Goal: Task Accomplishment & Management: Manage account settings

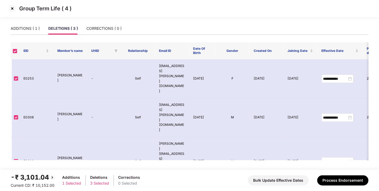
click at [14, 8] on img at bounding box center [12, 8] width 9 height 9
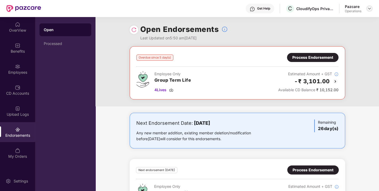
click at [371, 8] on img at bounding box center [369, 8] width 4 height 4
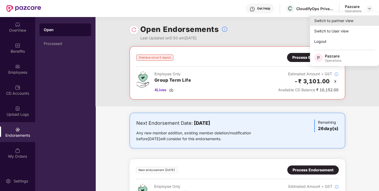
click at [343, 23] on div "Switch to partner view" at bounding box center [344, 20] width 69 height 10
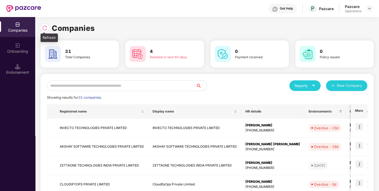
click at [42, 31] on div at bounding box center [45, 28] width 9 height 9
click at [133, 86] on input "text" at bounding box center [121, 85] width 149 height 11
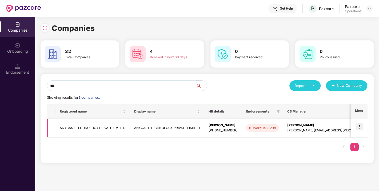
type input "***"
click at [361, 125] on img at bounding box center [358, 126] width 7 height 7
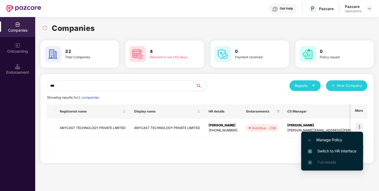
click at [332, 150] on span "Switch to HR interface" at bounding box center [332, 151] width 48 height 6
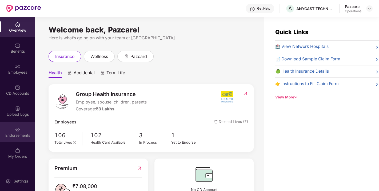
click at [23, 136] on div "Endorsements" at bounding box center [17, 135] width 35 height 5
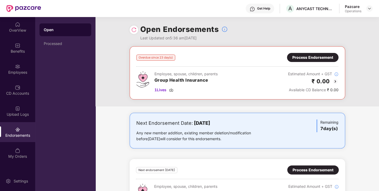
click at [326, 58] on div "Process Endorsement" at bounding box center [312, 58] width 41 height 6
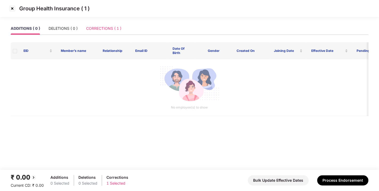
click at [100, 33] on div "CORRECTIONS ( 1 )" at bounding box center [103, 28] width 35 height 12
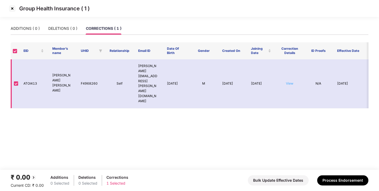
click at [291, 82] on link "View" at bounding box center [289, 84] width 7 height 4
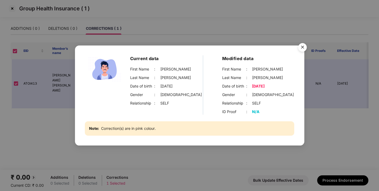
click at [302, 49] on img "Close" at bounding box center [302, 48] width 15 height 15
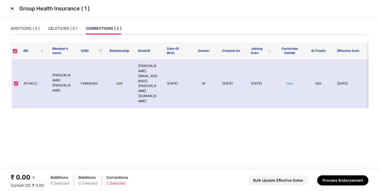
click at [11, 8] on img at bounding box center [12, 8] width 9 height 9
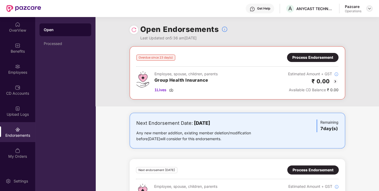
click at [368, 8] on img at bounding box center [369, 8] width 4 height 4
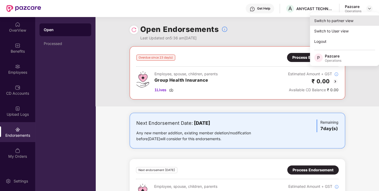
click at [336, 18] on div "Switch to partner view" at bounding box center [344, 20] width 69 height 10
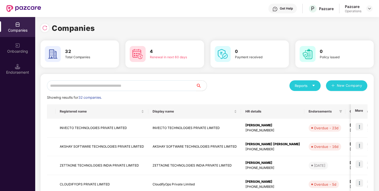
click at [103, 86] on input "text" at bounding box center [121, 85] width 149 height 11
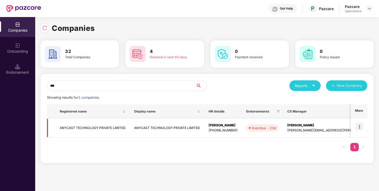
type input "***"
click at [78, 125] on td "ANYCAST TECHNOLOGY PRIVATE LIMITED" at bounding box center [92, 128] width 74 height 19
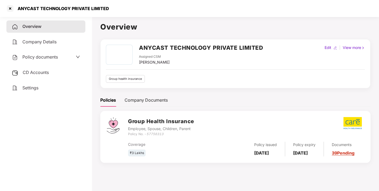
click at [46, 70] on span "CD Accounts" at bounding box center [36, 72] width 26 height 5
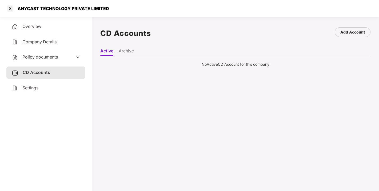
click at [127, 51] on li "Archive" at bounding box center [126, 52] width 15 height 8
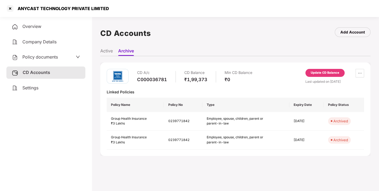
click at [110, 52] on li "Active" at bounding box center [106, 52] width 13 height 8
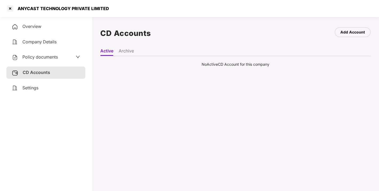
click at [48, 43] on span "Company Details" at bounding box center [39, 41] width 34 height 5
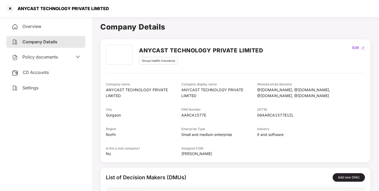
click at [48, 29] on div "Overview" at bounding box center [45, 27] width 79 height 12
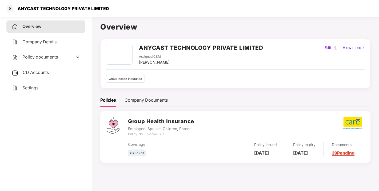
click at [37, 71] on span "CD Accounts" at bounding box center [36, 72] width 26 height 5
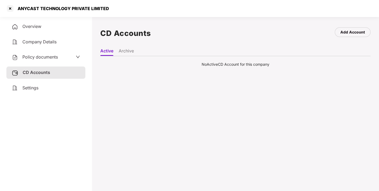
click at [132, 54] on li "Archive" at bounding box center [126, 52] width 15 height 8
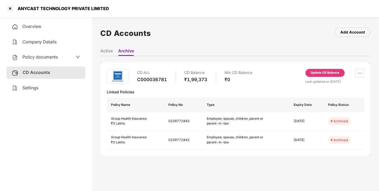
click at [110, 50] on li "Active" at bounding box center [106, 52] width 13 height 8
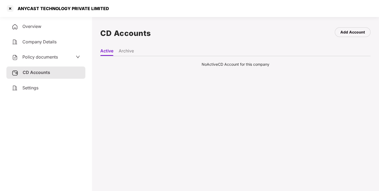
click at [132, 54] on li "Archive" at bounding box center [126, 52] width 15 height 8
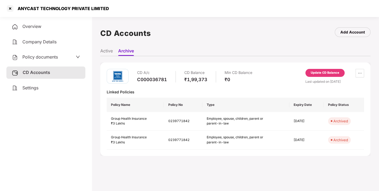
click at [103, 51] on li "Active" at bounding box center [106, 52] width 13 height 8
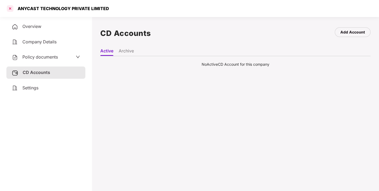
click at [12, 9] on div at bounding box center [10, 8] width 9 height 9
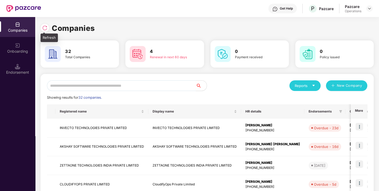
click at [47, 30] on div at bounding box center [45, 28] width 9 height 9
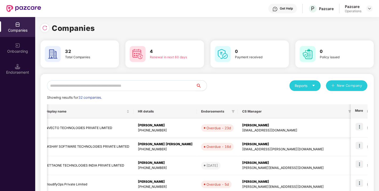
scroll to position [0, 107]
click at [359, 127] on img at bounding box center [358, 126] width 7 height 7
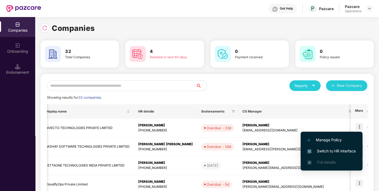
click at [332, 149] on span "Switch to HR interface" at bounding box center [331, 151] width 48 height 6
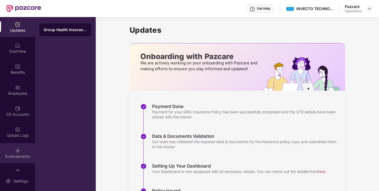
click at [28, 151] on div "Endorsements" at bounding box center [17, 153] width 35 height 20
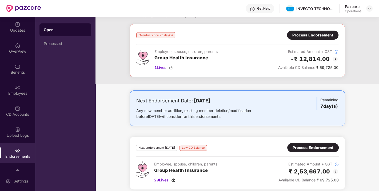
scroll to position [0, 0]
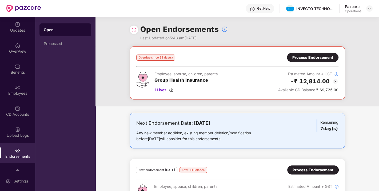
click at [323, 55] on div "Process Endorsement" at bounding box center [312, 58] width 41 height 6
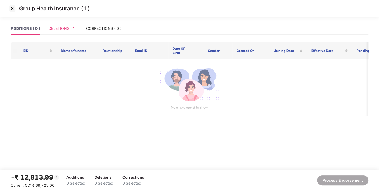
click at [60, 25] on div "DELETIONS ( 1 )" at bounding box center [62, 28] width 29 height 12
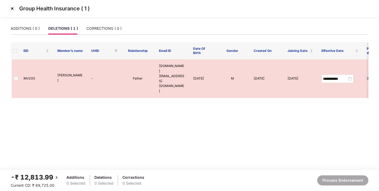
click at [11, 9] on img at bounding box center [12, 8] width 9 height 9
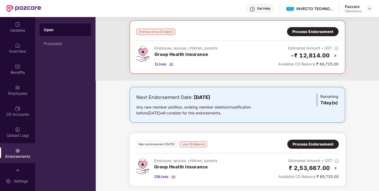
scroll to position [26, 0]
click at [312, 143] on div "Process Endorsement" at bounding box center [312, 144] width 41 height 6
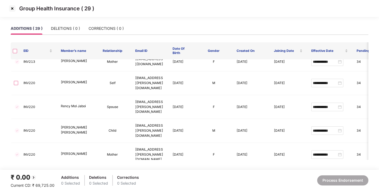
scroll to position [353, 0]
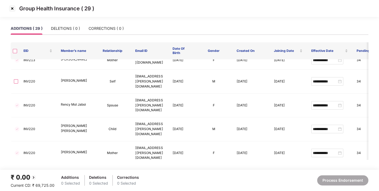
click at [13, 6] on img at bounding box center [12, 8] width 9 height 9
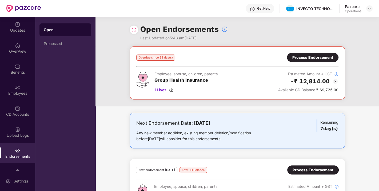
scroll to position [0, 0]
click at [370, 7] on img at bounding box center [369, 8] width 4 height 4
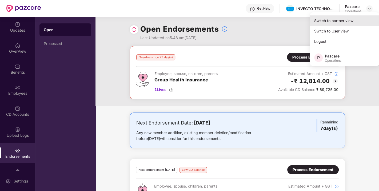
click at [347, 19] on div "Switch to partner view" at bounding box center [344, 20] width 69 height 10
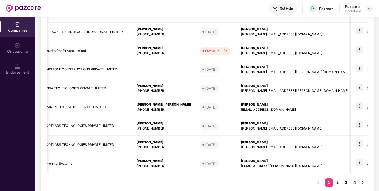
scroll to position [135, 0]
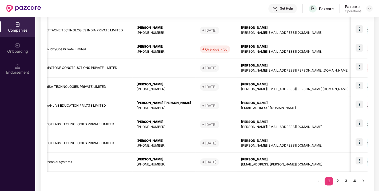
click at [338, 180] on link "2" at bounding box center [337, 181] width 9 height 8
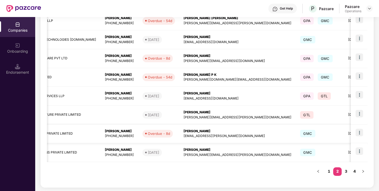
scroll to position [0, 172]
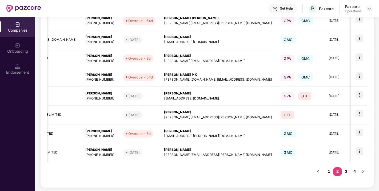
click at [345, 170] on link "3" at bounding box center [345, 172] width 9 height 8
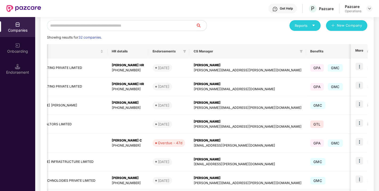
scroll to position [0, 0]
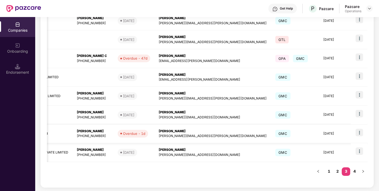
click at [362, 130] on img at bounding box center [358, 132] width 7 height 7
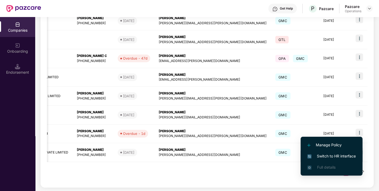
click at [329, 158] on span "Switch to HR interface" at bounding box center [331, 156] width 48 height 6
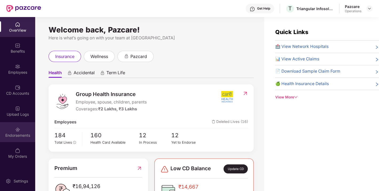
click at [21, 124] on div "Endorsements" at bounding box center [17, 132] width 35 height 20
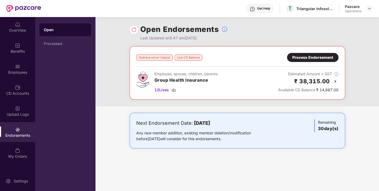
click at [312, 59] on div "Process Endorsement" at bounding box center [312, 58] width 41 height 6
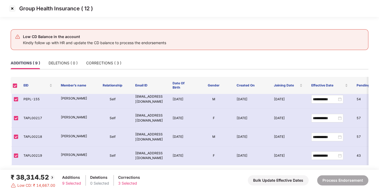
click at [12, 7] on img at bounding box center [12, 8] width 9 height 9
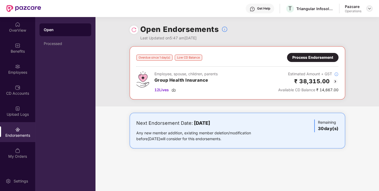
click at [369, 7] on img at bounding box center [369, 8] width 4 height 4
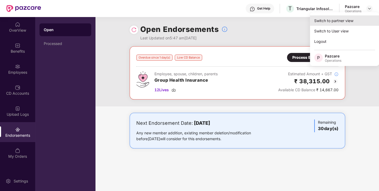
click at [348, 25] on div "Switch to partner view" at bounding box center [344, 20] width 69 height 10
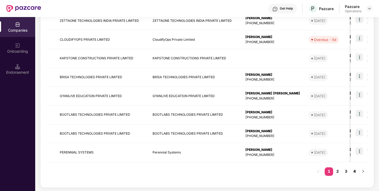
click at [354, 173] on link "4" at bounding box center [354, 172] width 9 height 8
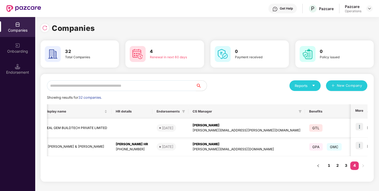
scroll to position [0, 11]
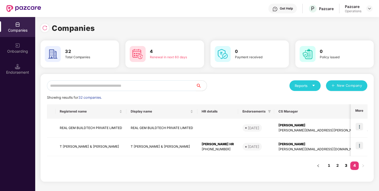
click at [346, 167] on link "3" at bounding box center [345, 166] width 9 height 8
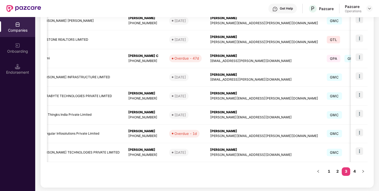
scroll to position [0, 0]
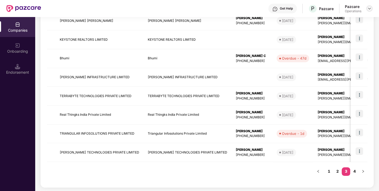
click at [368, 7] on img at bounding box center [369, 8] width 4 height 4
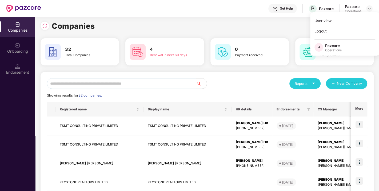
scroll to position [1, 0]
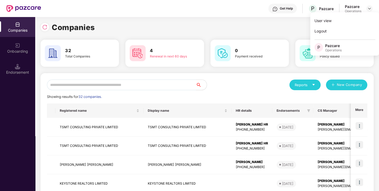
click at [158, 84] on input "text" at bounding box center [121, 85] width 149 height 11
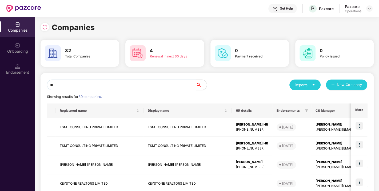
type input "*"
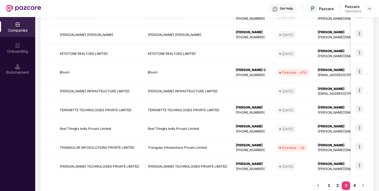
scroll to position [145, 0]
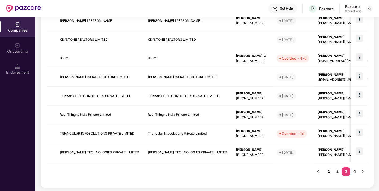
click at [329, 172] on link "1" at bounding box center [328, 172] width 9 height 8
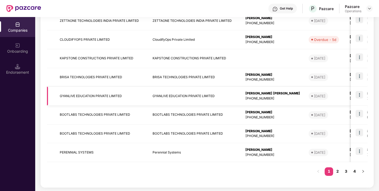
scroll to position [0, 0]
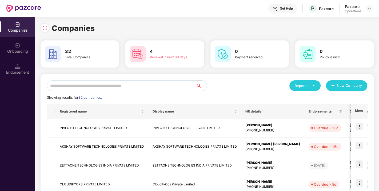
click at [180, 88] on input "text" at bounding box center [121, 85] width 149 height 11
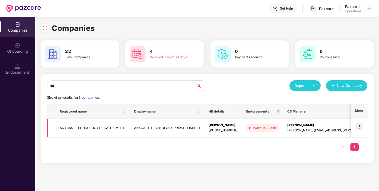
type input "***"
click at [116, 126] on td "ANYCAST TECHNOLOGY PRIVATE LIMITED" at bounding box center [92, 128] width 74 height 19
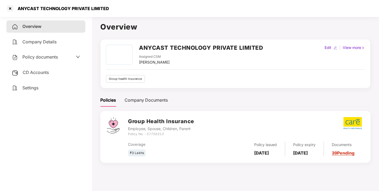
click at [178, 50] on h2 "ANYCAST TECHNOLOGY PRIVATE LIMITED" at bounding box center [201, 47] width 124 height 9
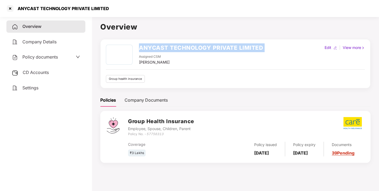
click at [178, 50] on h2 "ANYCAST TECHNOLOGY PRIVATE LIMITED" at bounding box center [201, 47] width 124 height 9
copy h2 "ANYCAST TECHNOLOGY PRIVATE LIMITED"
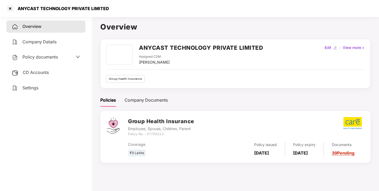
click at [157, 62] on div "[PERSON_NAME]" at bounding box center [154, 62] width 31 height 6
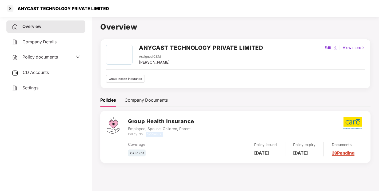
drag, startPoint x: 147, startPoint y: 132, endPoint x: 166, endPoint y: 132, distance: 18.9
click at [166, 132] on div "Policy No. - 57756313" at bounding box center [161, 134] width 66 height 5
copy icon "57756313"
drag, startPoint x: 254, startPoint y: 148, endPoint x: 266, endPoint y: 157, distance: 14.3
click at [266, 157] on div "Policy issued [DATE]" at bounding box center [265, 149] width 39 height 15
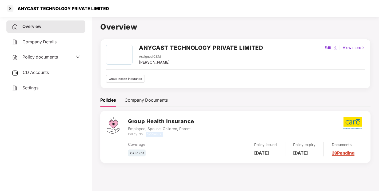
copy b "[DATE]"
drag, startPoint x: 298, startPoint y: 147, endPoint x: 314, endPoint y: 155, distance: 18.5
click at [314, 155] on div "Policy expiry [DATE]" at bounding box center [304, 149] width 39 height 15
copy b "[DATE]"
click at [42, 90] on div "Settings" at bounding box center [45, 88] width 79 height 12
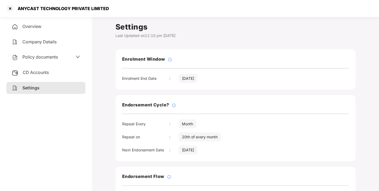
scroll to position [74, 0]
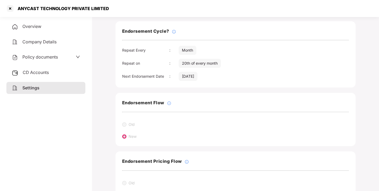
click at [38, 25] on span "Overview" at bounding box center [31, 26] width 19 height 5
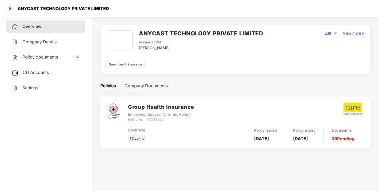
click at [86, 7] on div "ANYCAST TECHNOLOGY PRIVATE LIMITED" at bounding box center [61, 8] width 95 height 5
copy div "ANYCAST TECHNOLOGY PRIVATE LIMITED"
click at [46, 60] on div "Policy documents" at bounding box center [35, 57] width 46 height 7
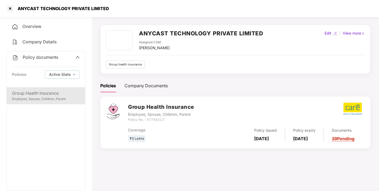
click at [33, 101] on div "Employee, Spouse, Children, Parent" at bounding box center [46, 99] width 68 height 5
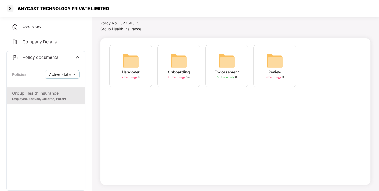
scroll to position [0, 0]
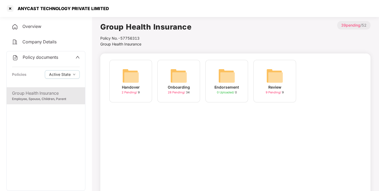
click at [181, 84] on img at bounding box center [178, 75] width 17 height 17
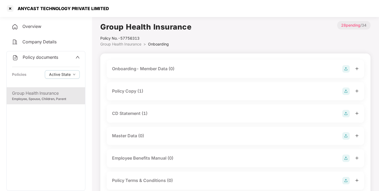
click at [131, 90] on div "Policy Copy (1)" at bounding box center [127, 91] width 31 height 7
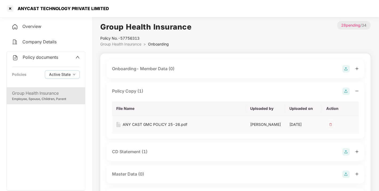
click at [163, 124] on div "ANY CAST GMC POLICY 25-26.pdf" at bounding box center [155, 125] width 64 height 6
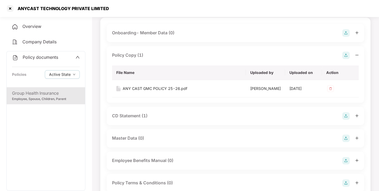
scroll to position [38, 0]
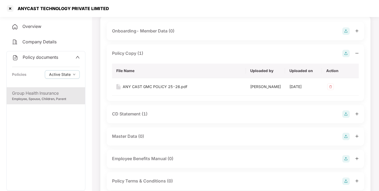
click at [127, 117] on div "CD Statement (1)" at bounding box center [129, 114] width 35 height 7
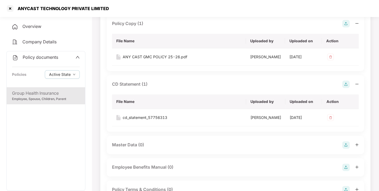
scroll to position [68, 0]
click at [164, 116] on div "cd_statement_57756313" at bounding box center [145, 118] width 45 height 6
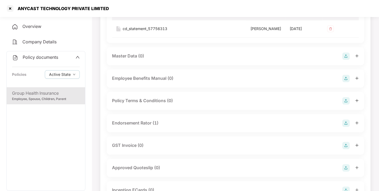
scroll to position [157, 0]
click at [148, 121] on div "Endorsement Rator (1)" at bounding box center [135, 122] width 46 height 7
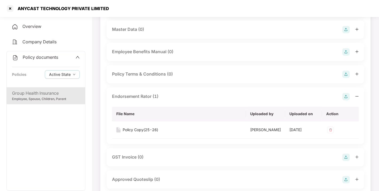
scroll to position [184, 0]
click at [155, 127] on div "Policy Copy(25-26)" at bounding box center [140, 129] width 35 height 6
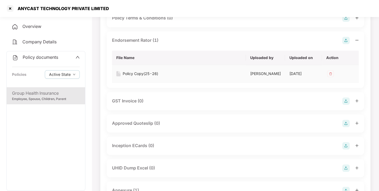
scroll to position [273, 0]
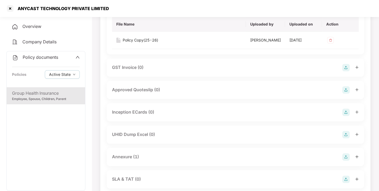
click at [132, 158] on div "Annexure (1)" at bounding box center [125, 157] width 27 height 7
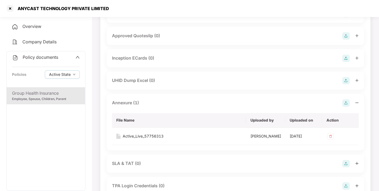
scroll to position [328, 0]
click at [148, 135] on div "Active_Live_57756313" at bounding box center [143, 136] width 41 height 6
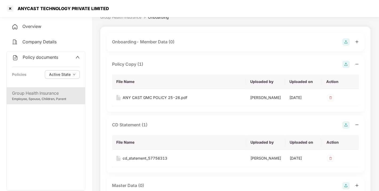
scroll to position [0, 0]
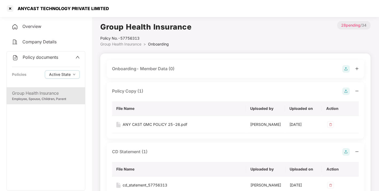
click at [50, 62] on div "Policy documents Policies Active State" at bounding box center [46, 69] width 78 height 36
click at [75, 58] on icon "up" at bounding box center [77, 57] width 4 height 4
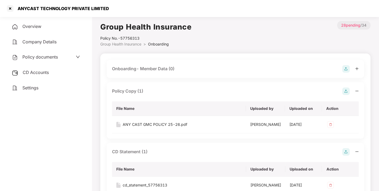
click at [39, 72] on span "CD Accounts" at bounding box center [36, 72] width 26 height 5
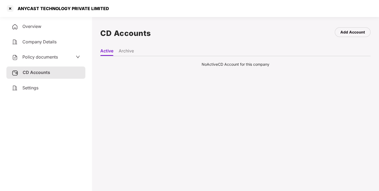
click at [132, 52] on li "Archive" at bounding box center [126, 52] width 15 height 8
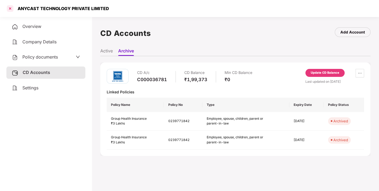
click at [10, 11] on div at bounding box center [10, 8] width 9 height 9
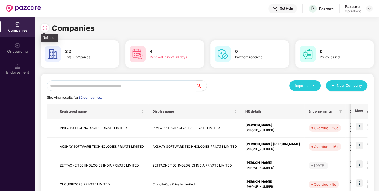
click at [46, 27] on img at bounding box center [44, 27] width 5 height 5
click at [119, 84] on input "text" at bounding box center [121, 85] width 149 height 11
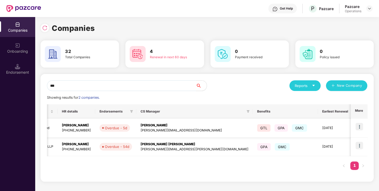
scroll to position [0, 112]
type input "***"
click at [358, 125] on img at bounding box center [358, 126] width 7 height 7
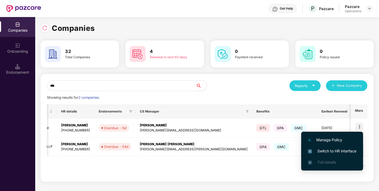
click at [326, 151] on span "Switch to HR interface" at bounding box center [332, 151] width 48 height 6
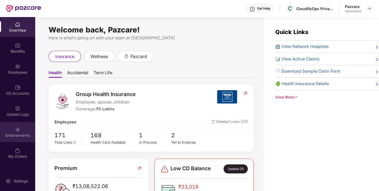
click at [15, 130] on img at bounding box center [17, 129] width 5 height 5
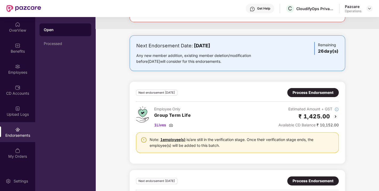
scroll to position [0, 0]
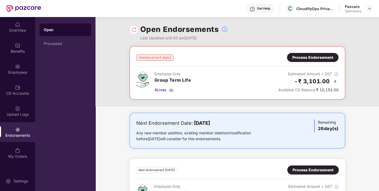
click at [306, 60] on div "Process Endorsement" at bounding box center [312, 58] width 41 height 6
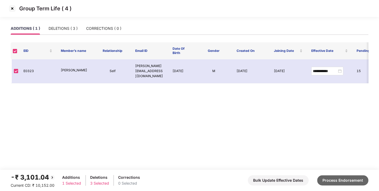
click at [349, 183] on button "Process Endorsement" at bounding box center [342, 181] width 51 height 10
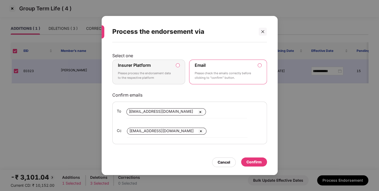
click at [168, 74] on p "Please process the endorsement data to the respective platform" at bounding box center [145, 75] width 54 height 9
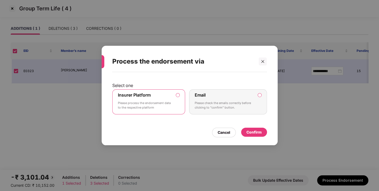
click at [258, 131] on div "Confirm" at bounding box center [253, 133] width 15 height 6
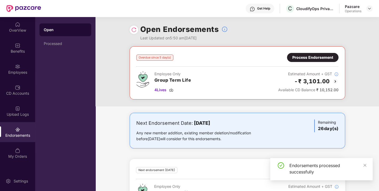
click at [133, 28] on img at bounding box center [133, 29] width 5 height 5
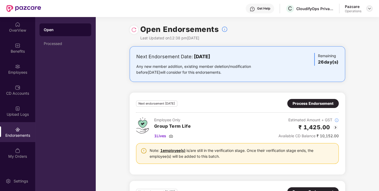
click at [367, 9] on img at bounding box center [369, 8] width 4 height 4
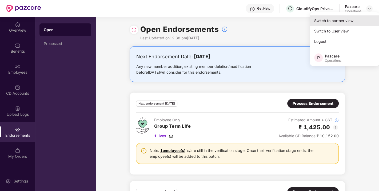
click at [341, 21] on div "Switch to partner view" at bounding box center [344, 20] width 69 height 10
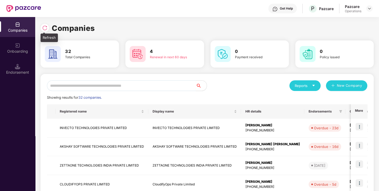
click at [43, 27] on img at bounding box center [44, 27] width 5 height 5
click at [73, 84] on input "text" at bounding box center [121, 85] width 149 height 11
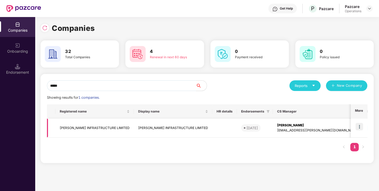
type input "*****"
click at [82, 131] on td "[PERSON_NAME] INFRASTRUCTURE LIMITED" at bounding box center [94, 128] width 78 height 19
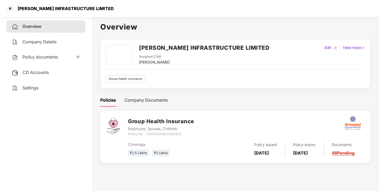
click at [47, 55] on span "Policy documents" at bounding box center [39, 56] width 35 height 5
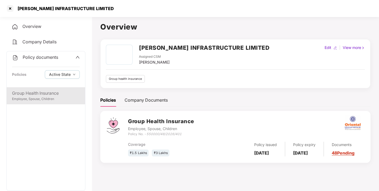
click at [47, 98] on div "Employee, Spouse, Children" at bounding box center [46, 99] width 68 height 5
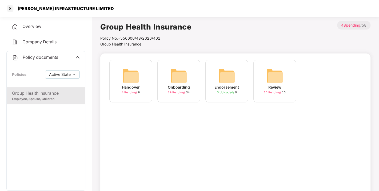
click at [191, 78] on div "Onboarding 29 Pending / 34" at bounding box center [178, 81] width 43 height 43
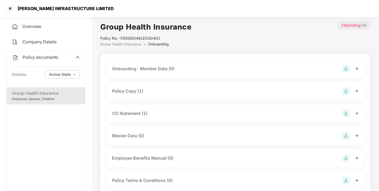
scroll to position [68, 0]
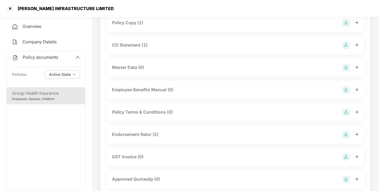
click at [149, 135] on div "Endorsement Rator (1)" at bounding box center [135, 134] width 46 height 7
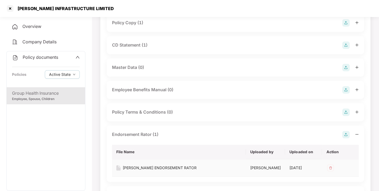
click at [160, 168] on div "[PERSON_NAME] ENDORSEMENT RATOR" at bounding box center [160, 168] width 74 height 6
click at [10, 10] on div at bounding box center [10, 8] width 9 height 9
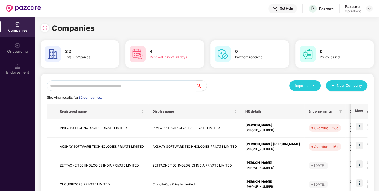
scroll to position [0, 0]
click at [97, 84] on input "text" at bounding box center [121, 85] width 149 height 11
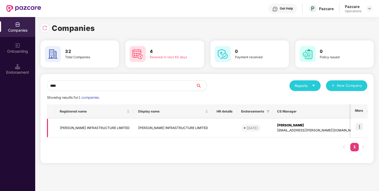
type input "****"
click at [358, 127] on img at bounding box center [358, 126] width 7 height 7
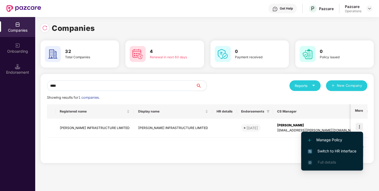
click at [332, 151] on span "Switch to HR interface" at bounding box center [332, 151] width 48 height 6
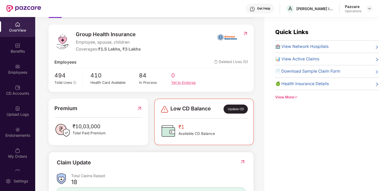
scroll to position [60, 0]
click at [25, 137] on div "Endorsements" at bounding box center [17, 135] width 35 height 5
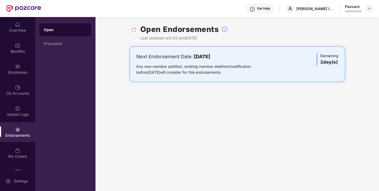
click at [370, 7] on img at bounding box center [369, 8] width 4 height 4
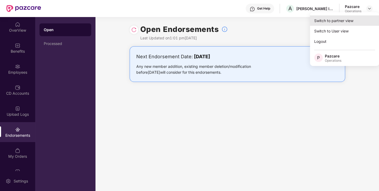
click at [339, 22] on div "Switch to partner view" at bounding box center [344, 20] width 69 height 10
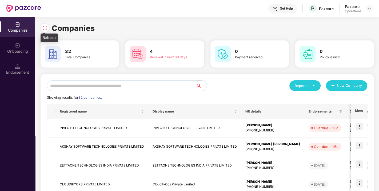
drag, startPoint x: 44, startPoint y: 33, endPoint x: 46, endPoint y: 27, distance: 6.5
click at [46, 27] on div "Companies" at bounding box center [207, 28] width 333 height 12
click at [46, 27] on img at bounding box center [44, 27] width 5 height 5
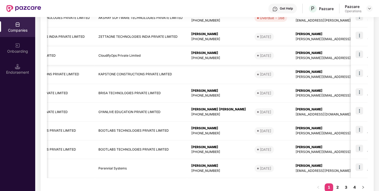
scroll to position [0, 0]
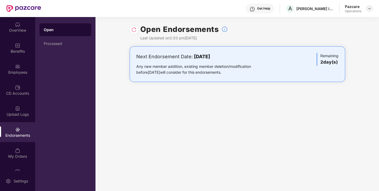
click at [369, 11] on div at bounding box center [369, 8] width 6 height 6
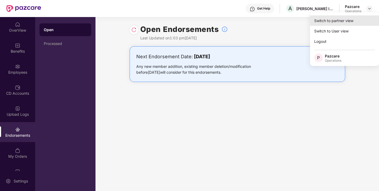
click at [343, 21] on div "Switch to partner view" at bounding box center [344, 20] width 69 height 10
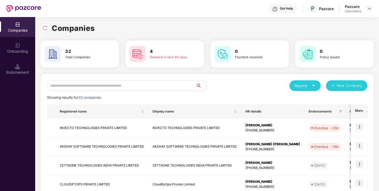
click at [148, 83] on input "text" at bounding box center [121, 85] width 149 height 11
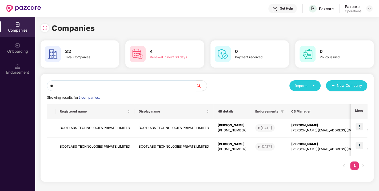
type input "*"
